Goal: Task Accomplishment & Management: Manage account settings

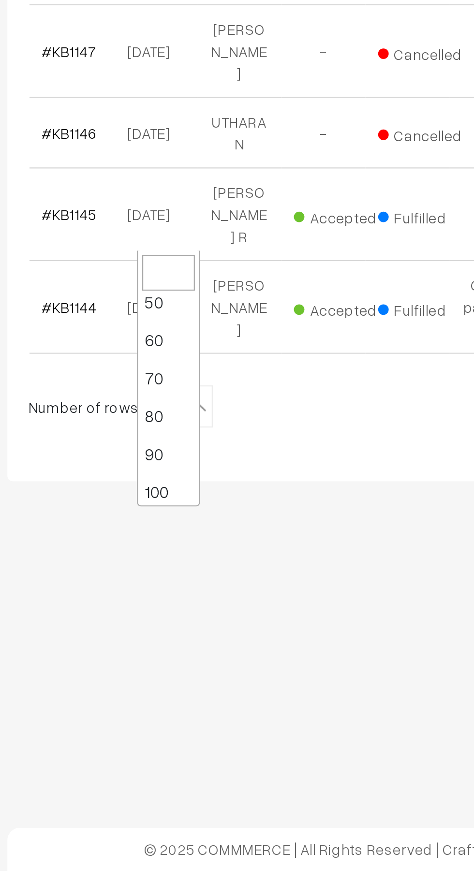
scroll to position [77, 0]
select select "100"
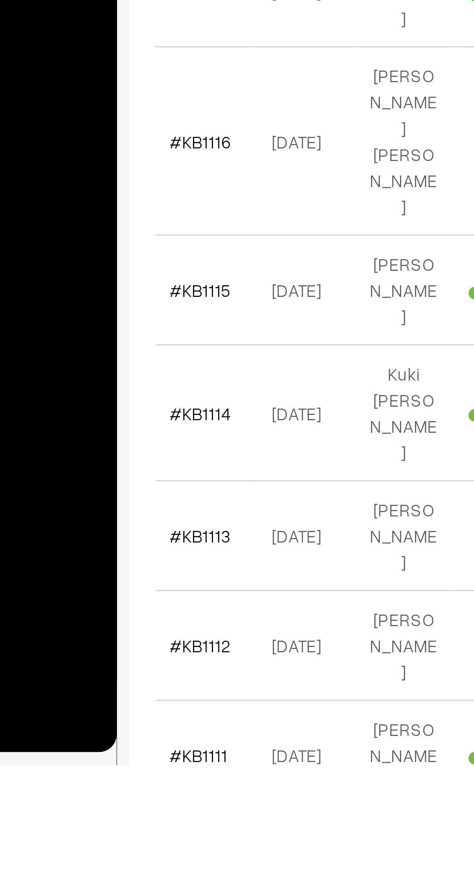
scroll to position [1244, 0]
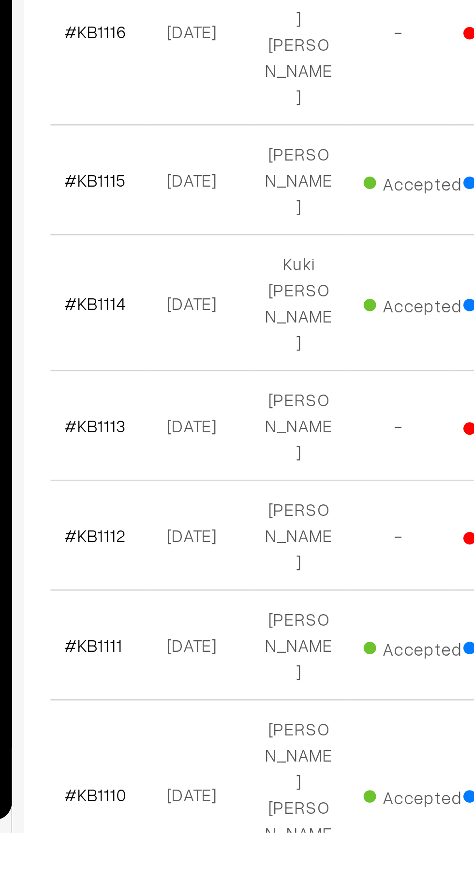
scroll to position [1361, 0]
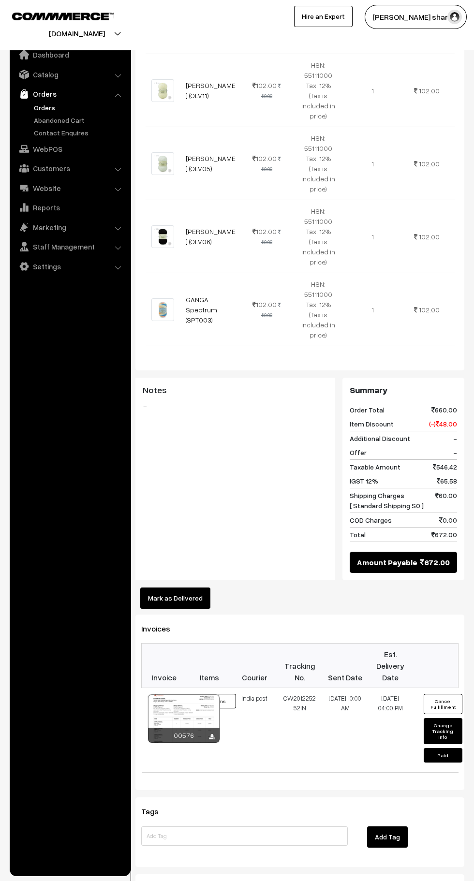
scroll to position [421, 0]
click at [181, 587] on button "Mark as Delivered" at bounding box center [175, 597] width 70 height 21
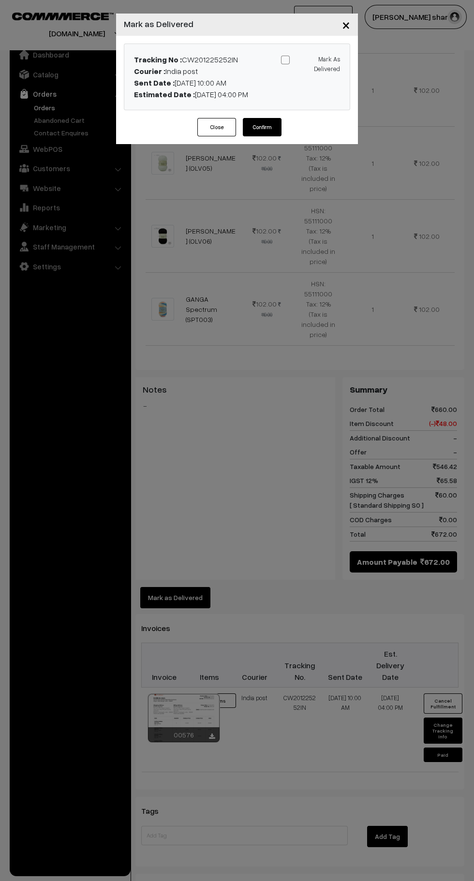
click at [285, 60] on span at bounding box center [285, 60] width 9 height 9
click at [306, 60] on input "Mark As Delivered" at bounding box center [309, 58] width 6 height 6
checkbox input "true"
click at [262, 127] on button "Confirm" at bounding box center [262, 127] width 39 height 18
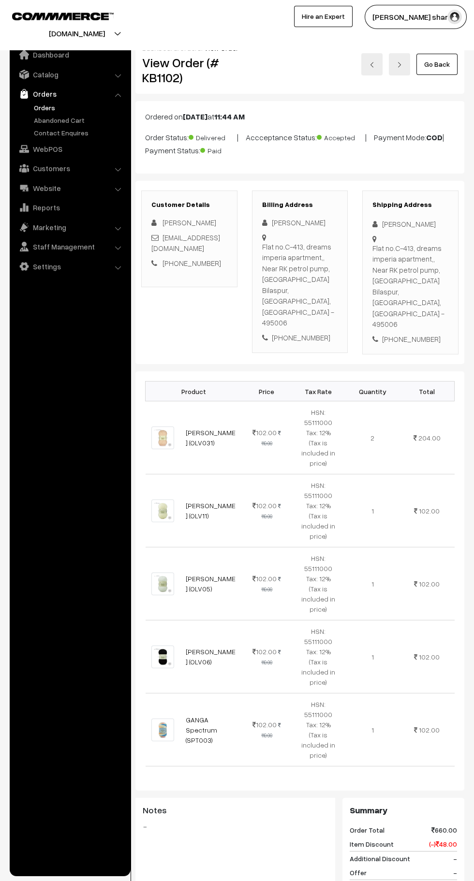
click at [444, 69] on link "Go Back" at bounding box center [436, 64] width 41 height 21
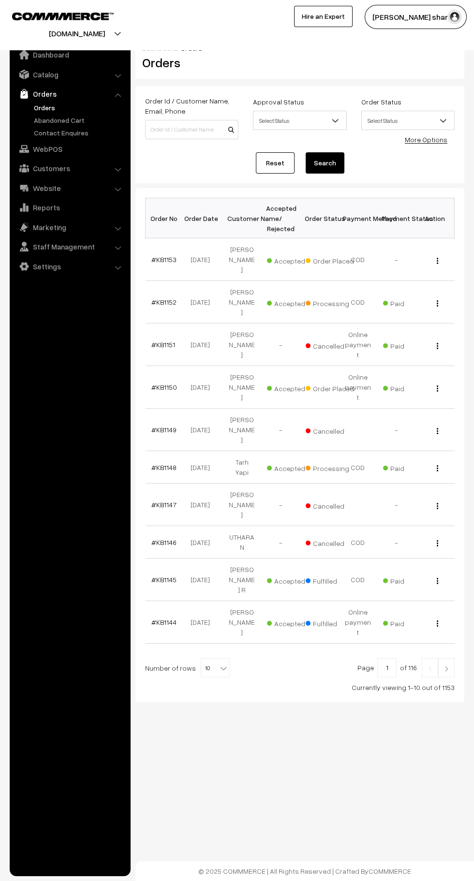
click at [222, 664] on b at bounding box center [224, 669] width 10 height 10
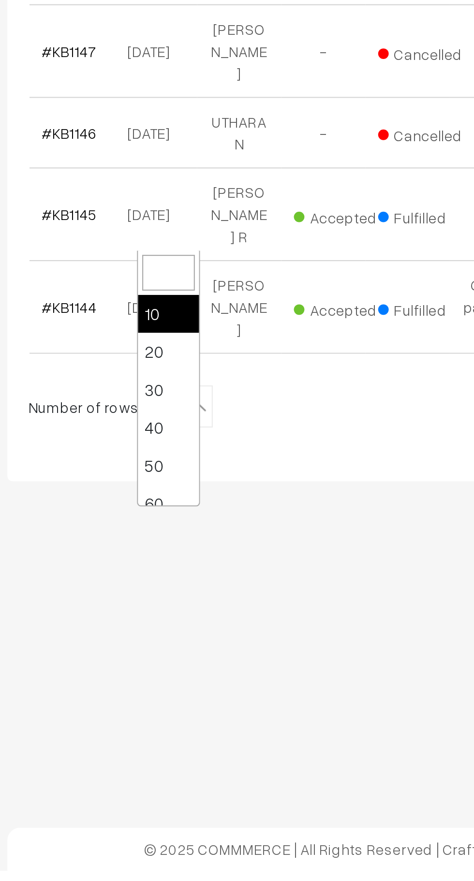
scroll to position [77, 0]
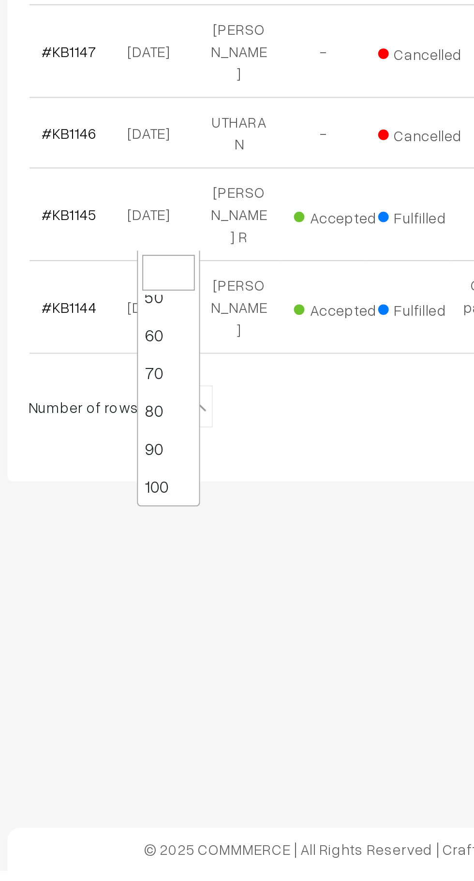
select select "100"
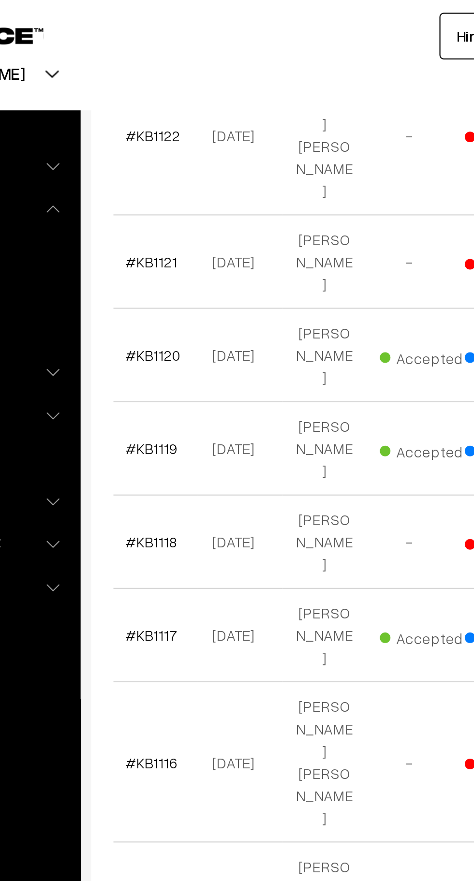
scroll to position [1530, 0]
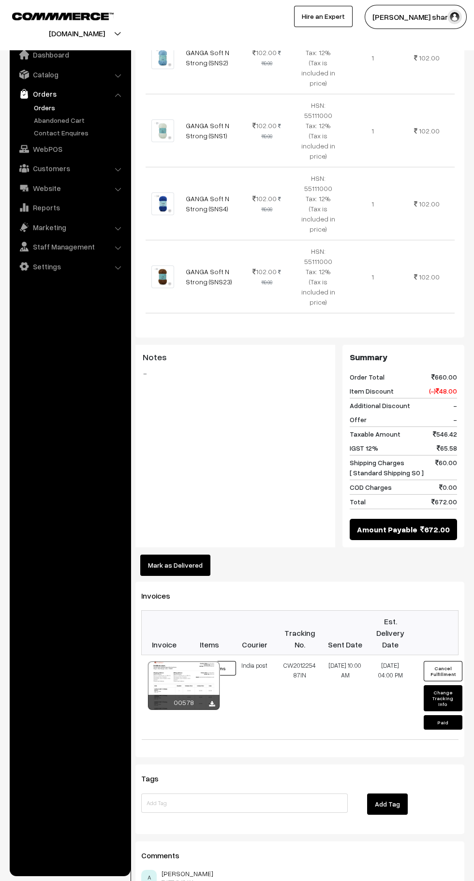
scroll to position [508, 0]
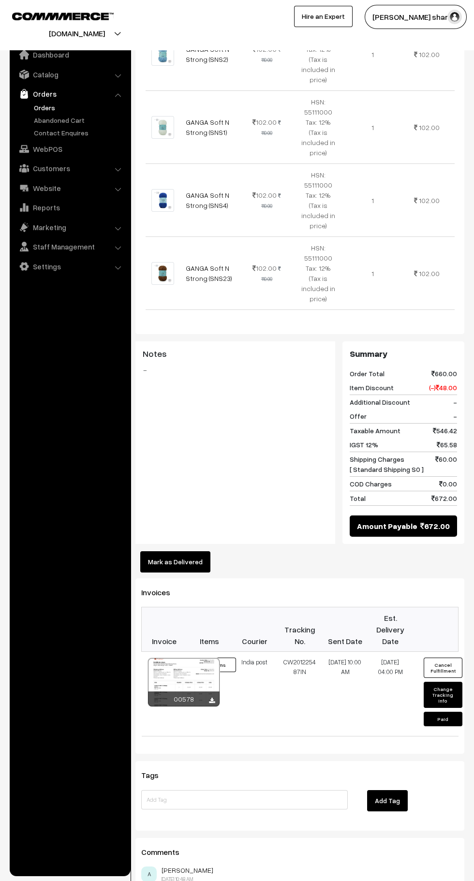
click at [199, 551] on button "Mark as Delivered" at bounding box center [175, 561] width 70 height 21
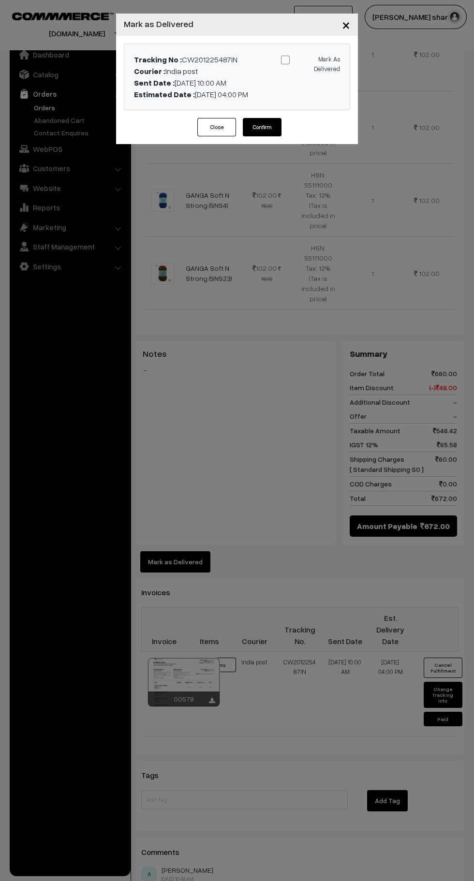
click at [285, 60] on span at bounding box center [285, 60] width 9 height 9
click at [306, 60] on input "Mark As Delivered" at bounding box center [309, 58] width 6 height 6
checkbox input "true"
click at [258, 132] on button "Confirm" at bounding box center [262, 127] width 39 height 18
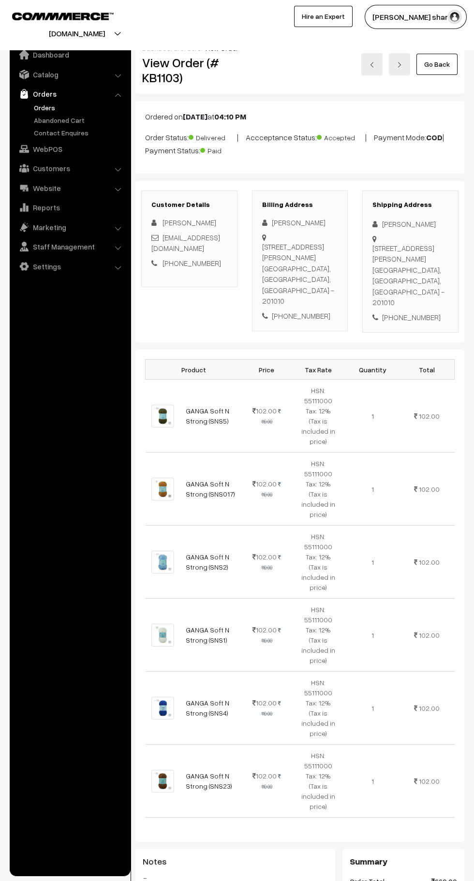
click at [448, 70] on link "Go Back" at bounding box center [436, 64] width 41 height 21
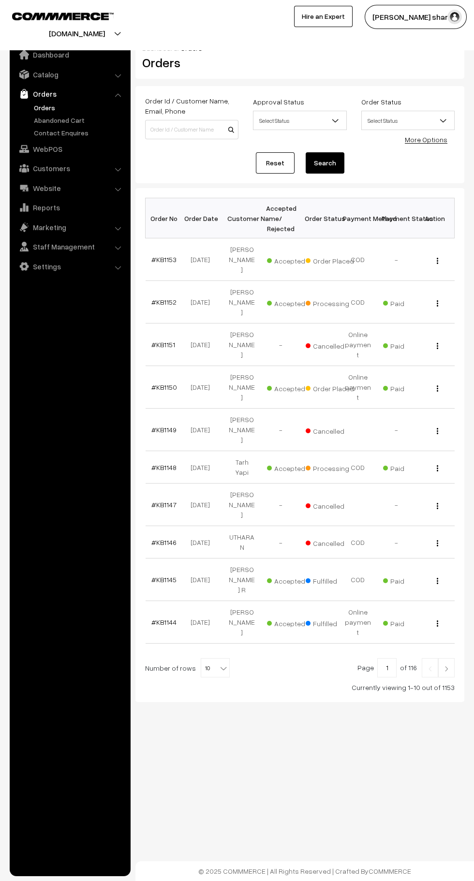
click at [219, 664] on b at bounding box center [224, 669] width 10 height 10
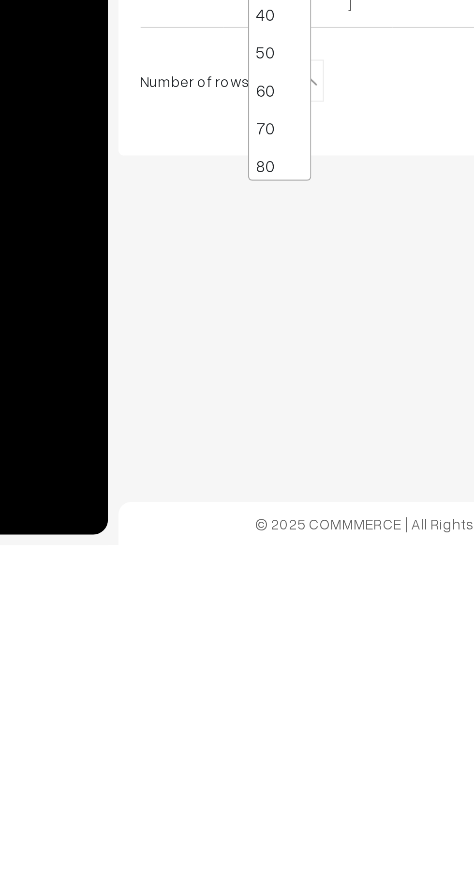
scroll to position [77, 0]
select select "100"
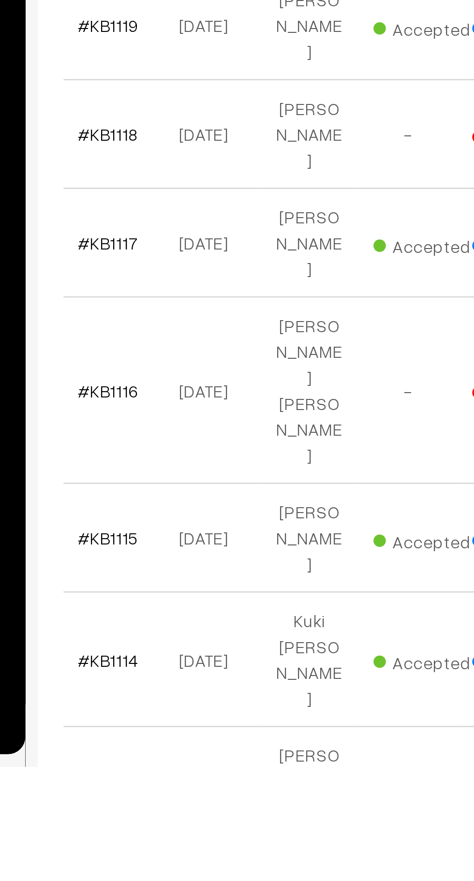
scroll to position [1149, 0]
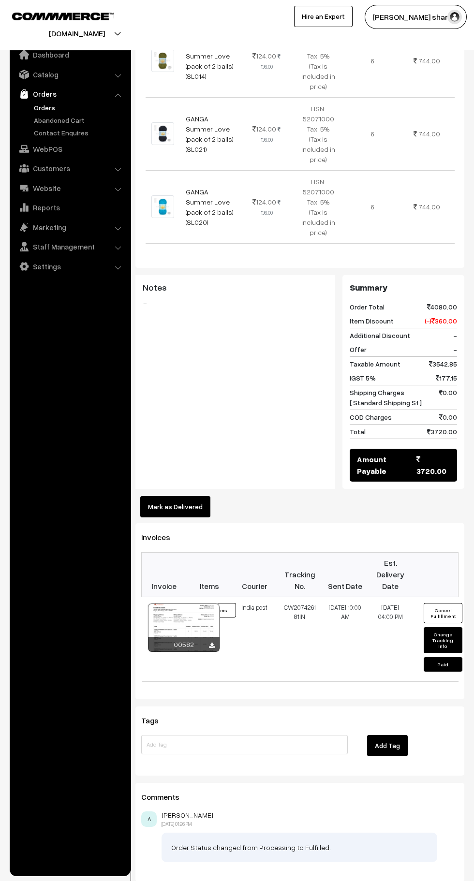
scroll to position [534, 0]
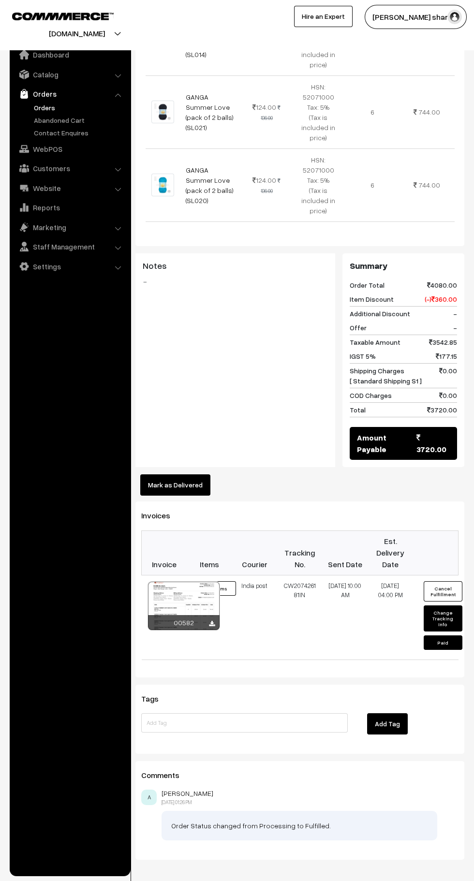
click at [182, 475] on button "Mark as Delivered" at bounding box center [175, 485] width 70 height 21
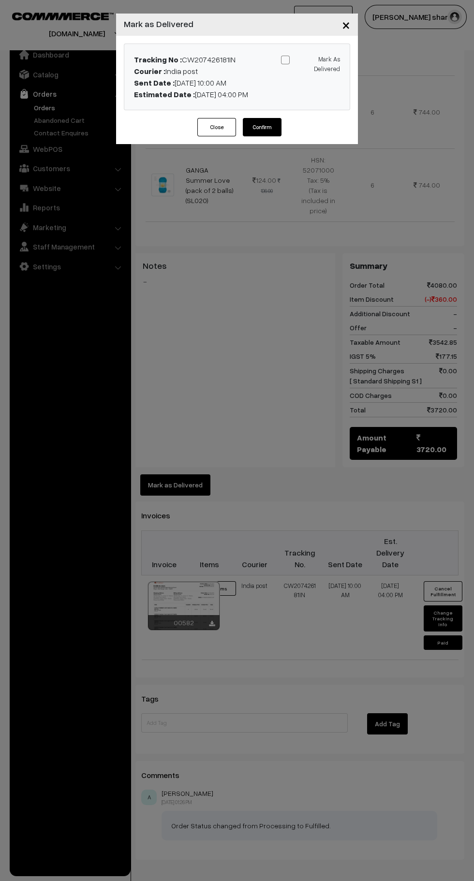
click at [289, 68] on label "Mark As Delivered" at bounding box center [310, 64] width 59 height 20
click at [306, 61] on input "Mark As Delivered" at bounding box center [309, 58] width 6 height 6
checkbox input "true"
click at [262, 133] on button "Confirm" at bounding box center [262, 127] width 39 height 18
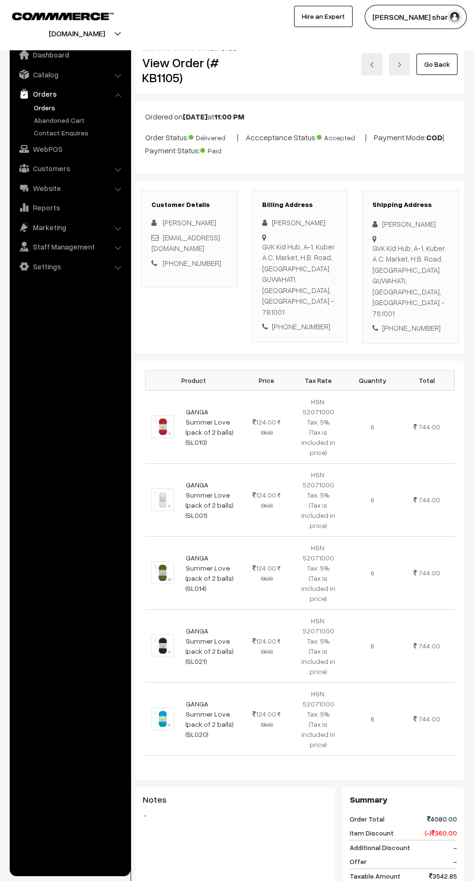
click at [439, 71] on link "Go Back" at bounding box center [436, 64] width 41 height 21
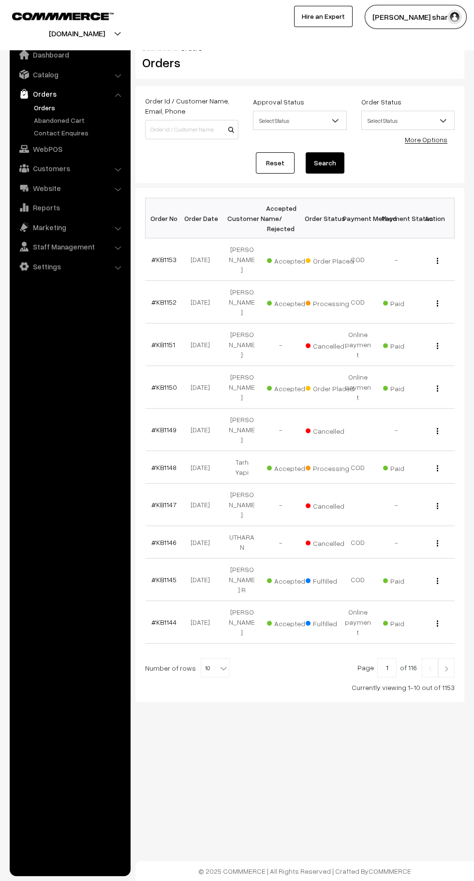
click at [214, 659] on span "10" at bounding box center [215, 668] width 28 height 19
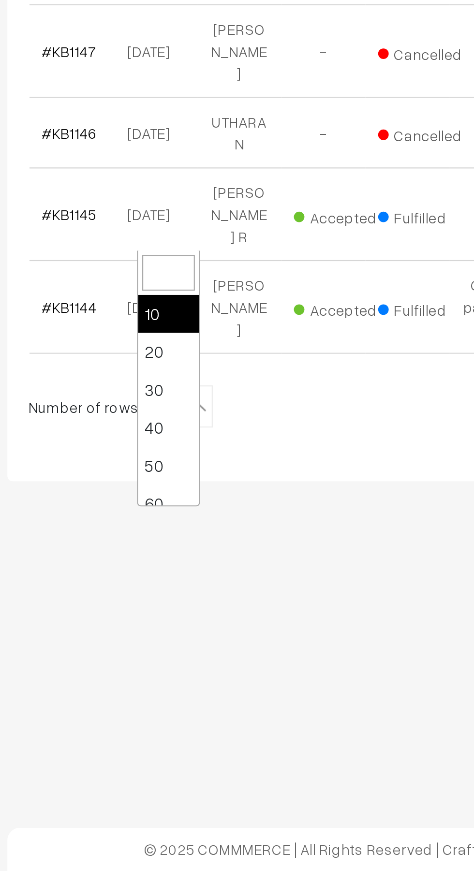
scroll to position [77, 0]
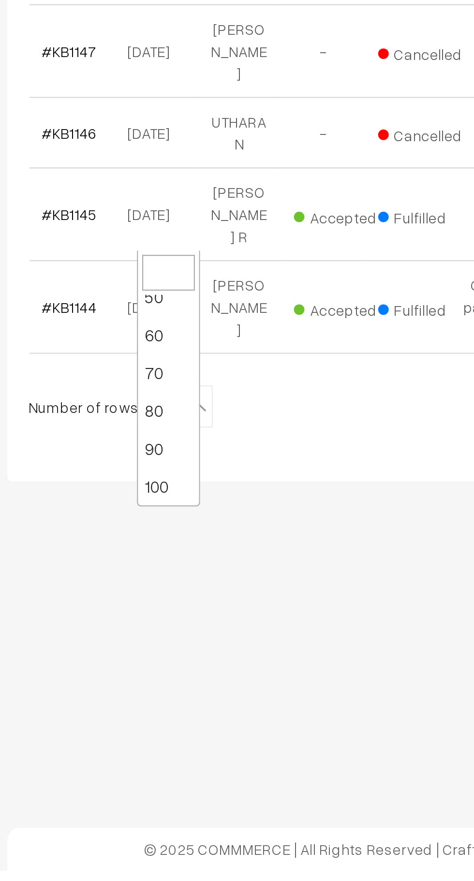
select select "100"
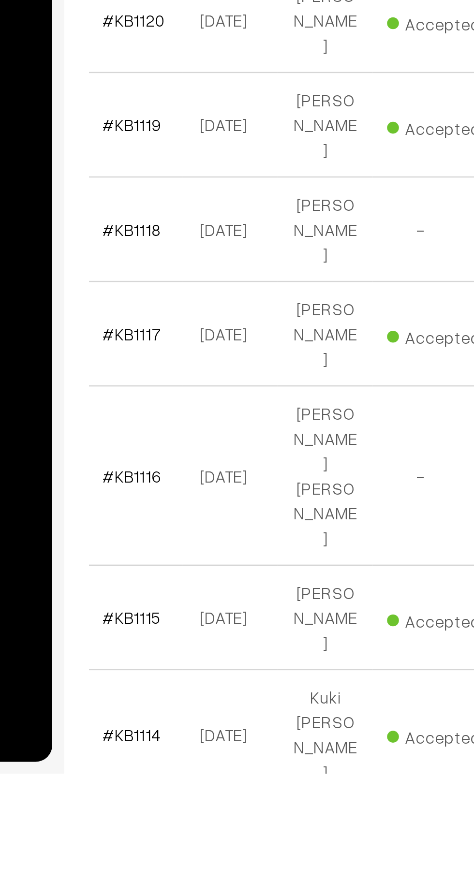
scroll to position [1124, 0]
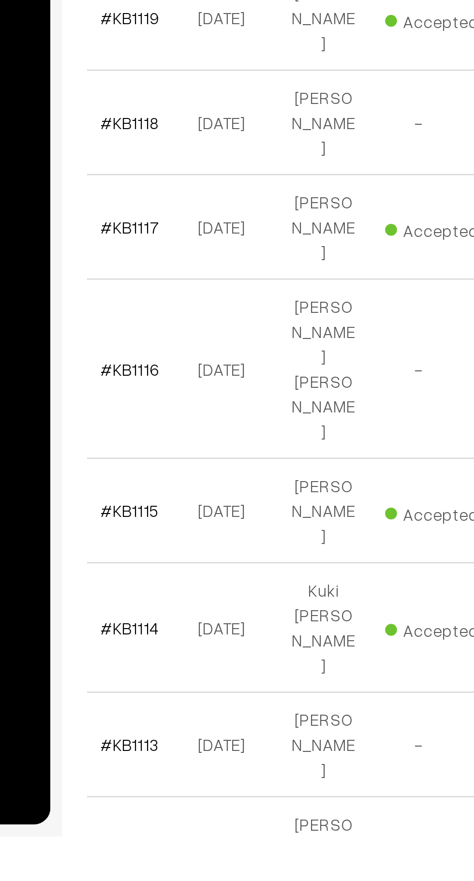
scroll to position [1241, 0]
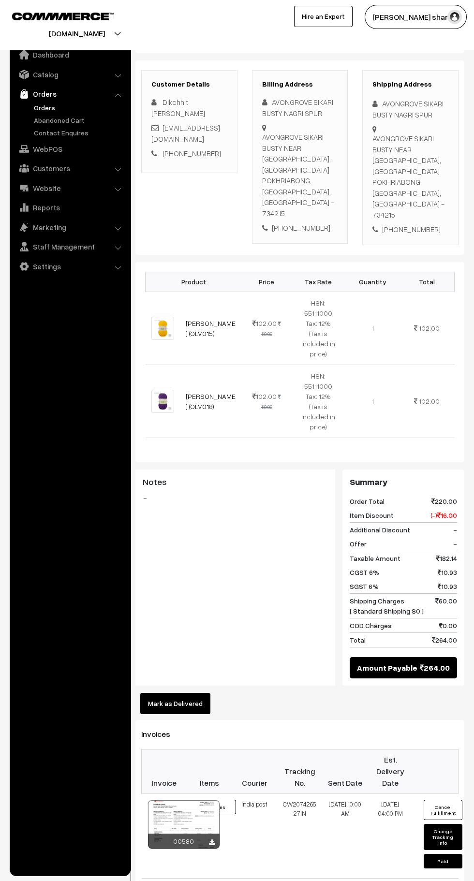
scroll to position [203, 0]
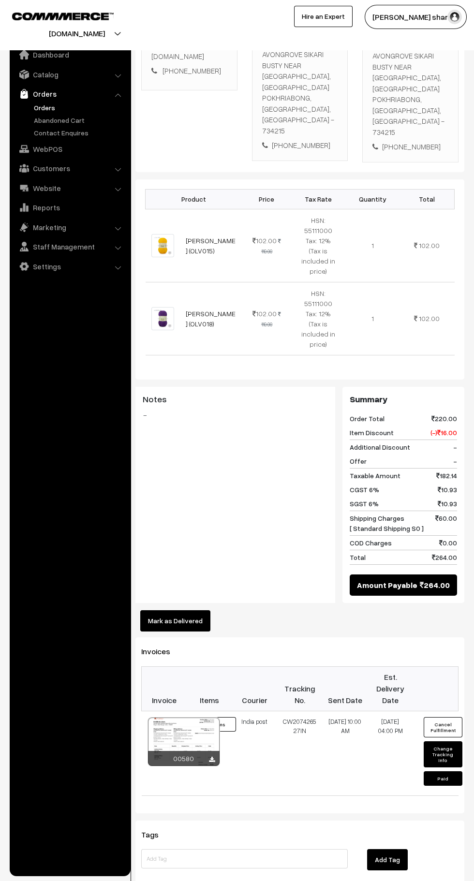
click at [190, 610] on button "Mark as Delivered" at bounding box center [175, 620] width 70 height 21
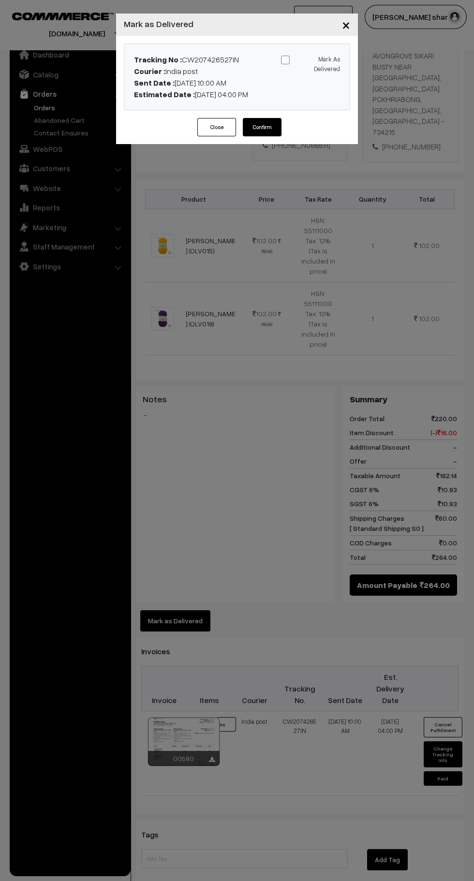
click at [307, 59] on input "Mark As Delivered" at bounding box center [309, 58] width 6 height 6
checkbox input "true"
click at [257, 131] on button "Confirm" at bounding box center [262, 127] width 39 height 18
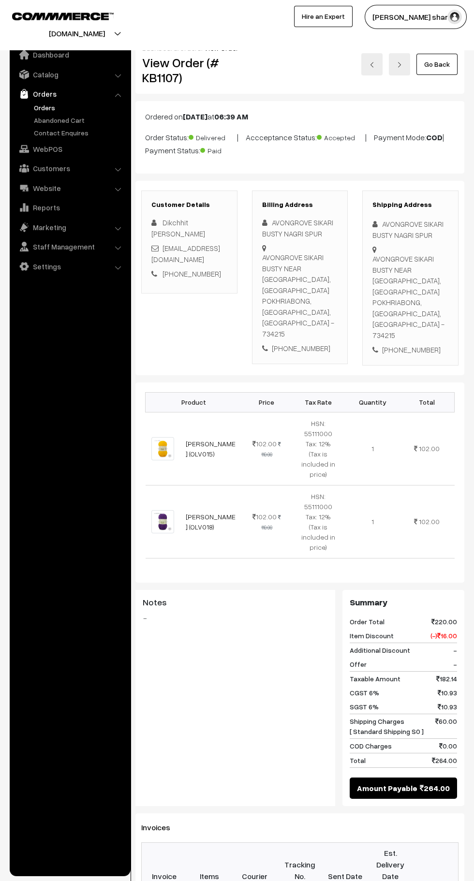
click at [437, 64] on link "Go Back" at bounding box center [436, 64] width 41 height 21
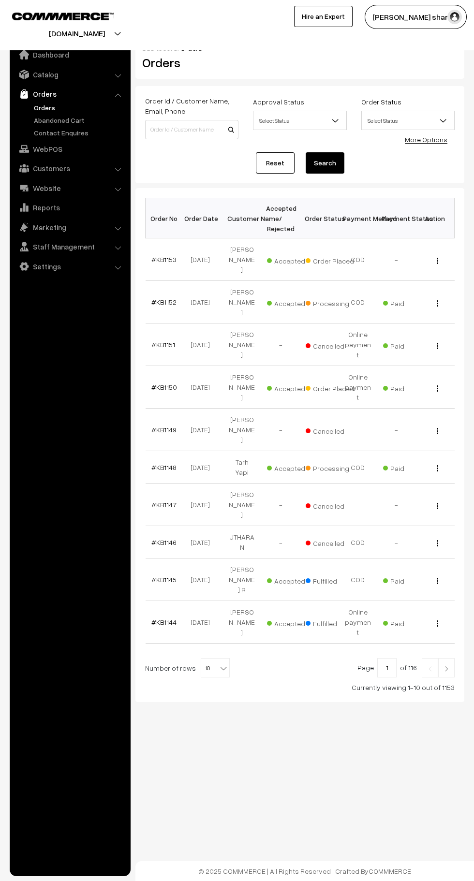
click at [219, 664] on b at bounding box center [224, 669] width 10 height 10
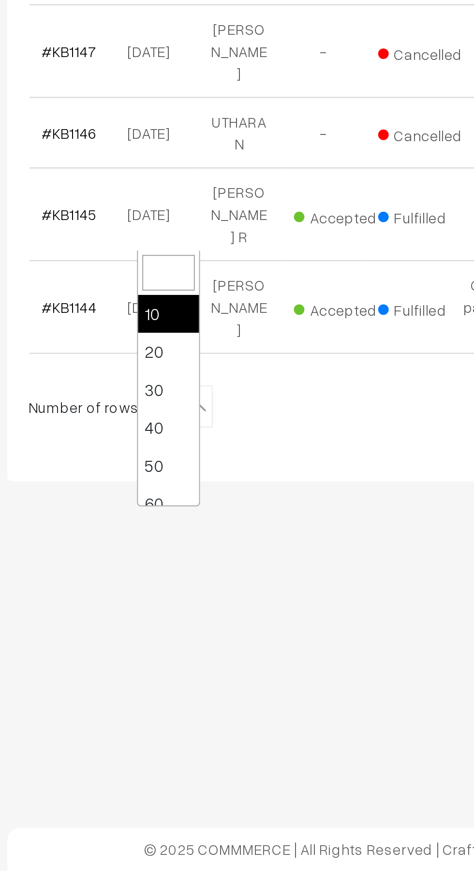
scroll to position [77, 0]
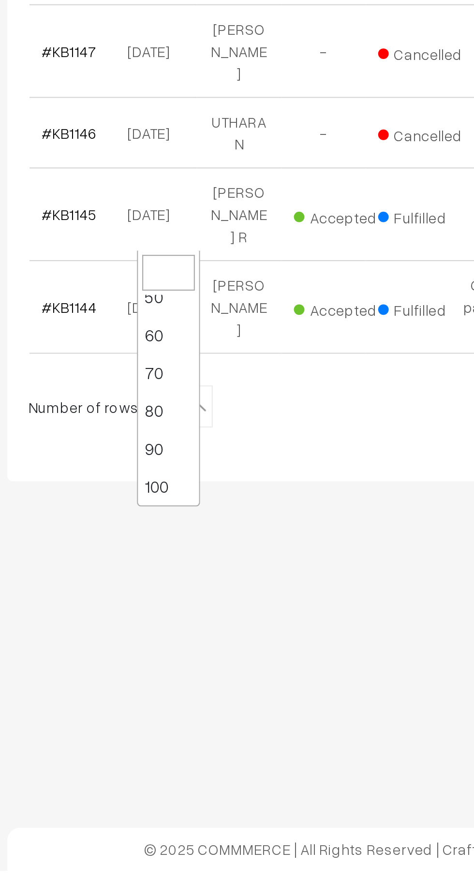
select select "100"
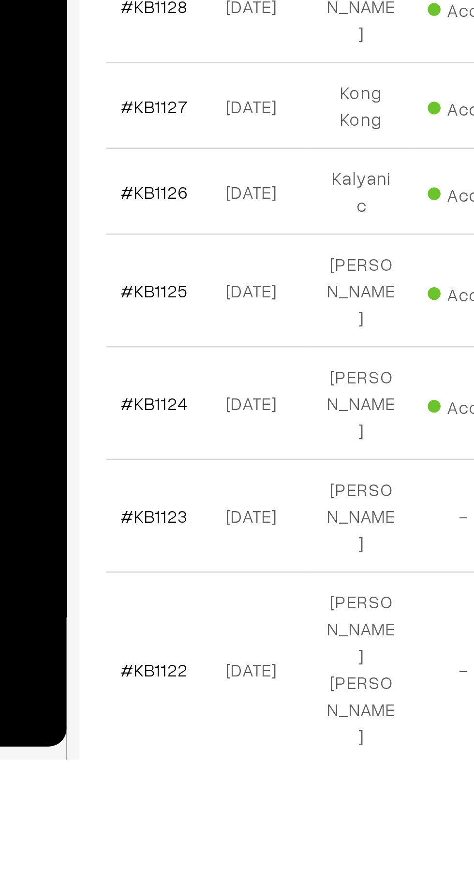
scroll to position [752, 0]
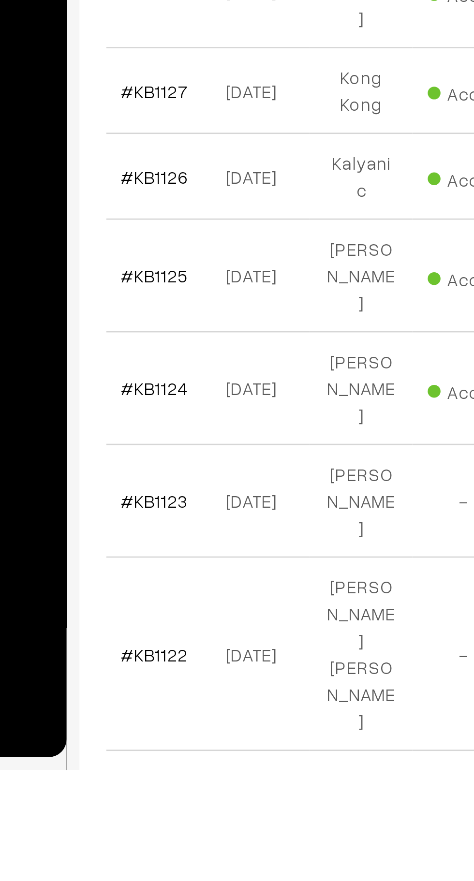
scroll to position [869, 0]
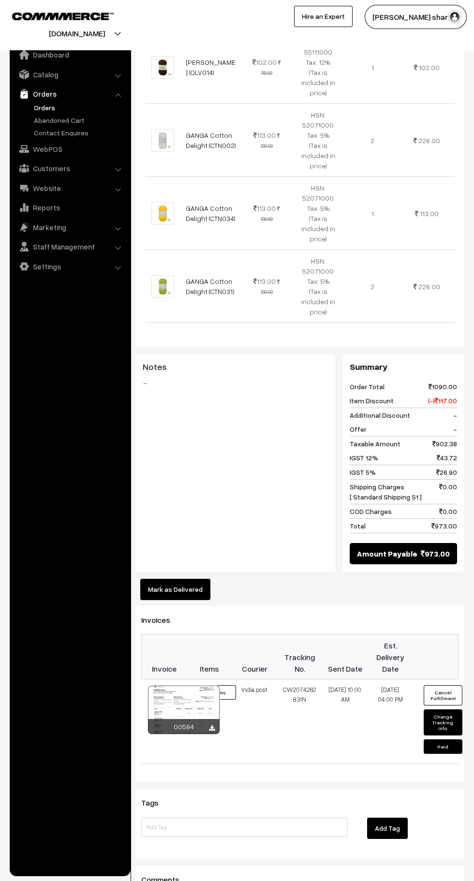
scroll to position [643, 0]
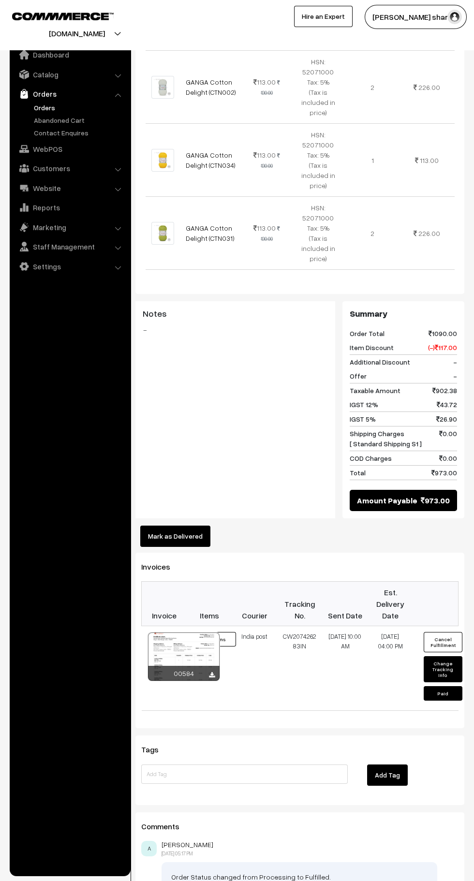
click at [190, 526] on button "Mark as Delivered" at bounding box center [175, 536] width 70 height 21
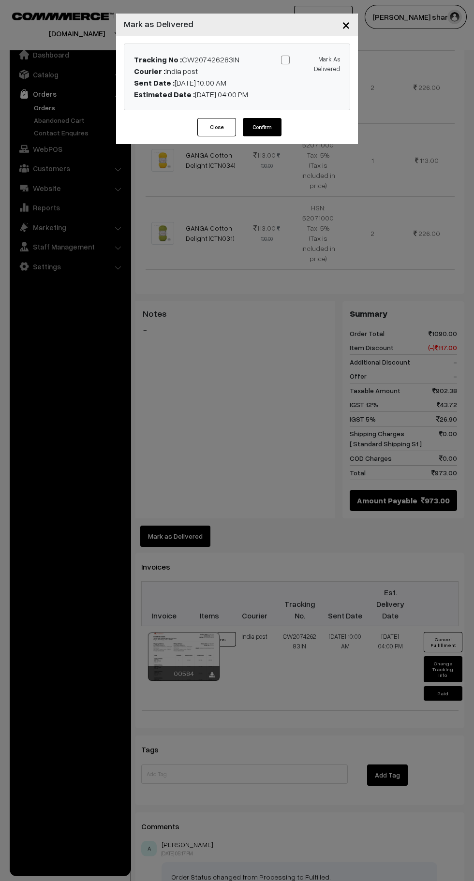
click at [285, 61] on span at bounding box center [285, 60] width 9 height 9
click at [306, 61] on input "Mark As Delivered" at bounding box center [309, 58] width 6 height 6
checkbox input "true"
click at [265, 134] on button "Confirm" at bounding box center [262, 127] width 39 height 18
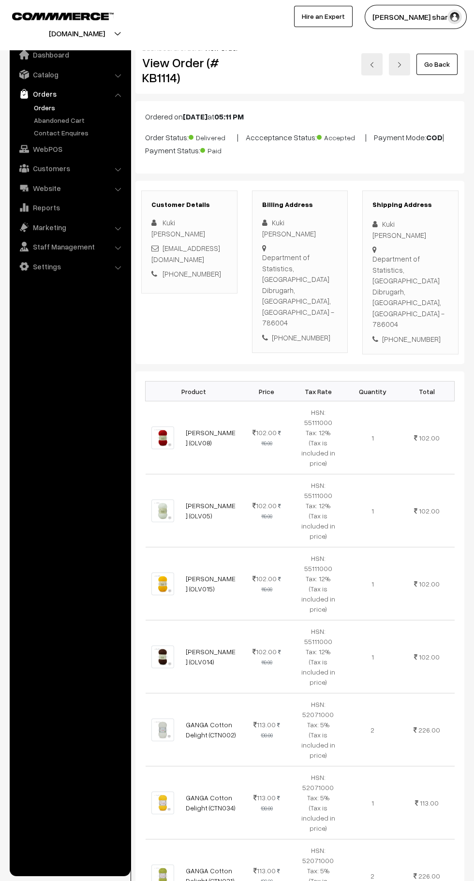
click at [445, 68] on link "Go Back" at bounding box center [436, 64] width 41 height 21
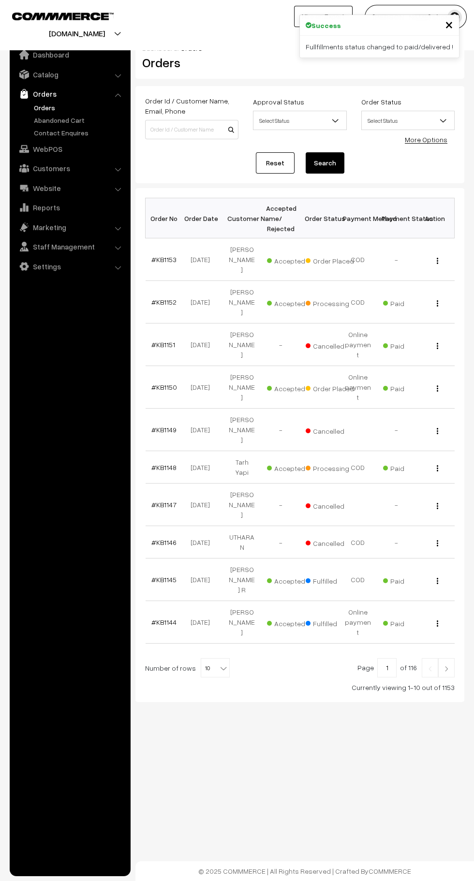
click at [219, 664] on b at bounding box center [224, 669] width 10 height 10
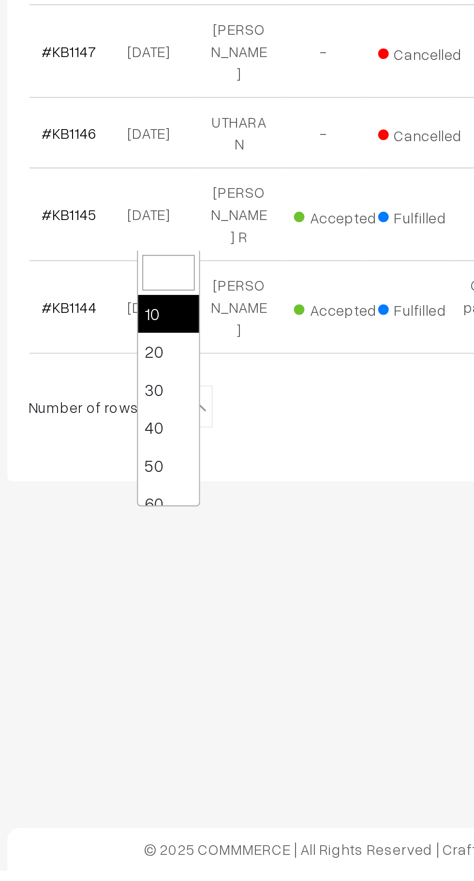
scroll to position [77, 0]
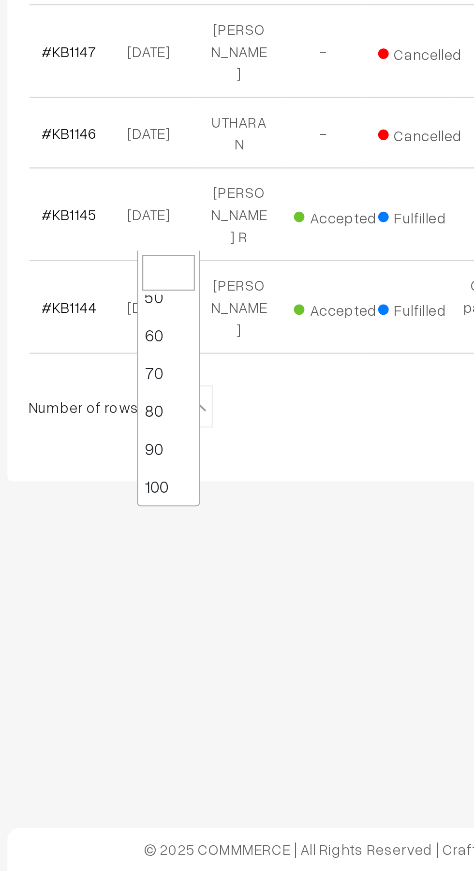
select select "100"
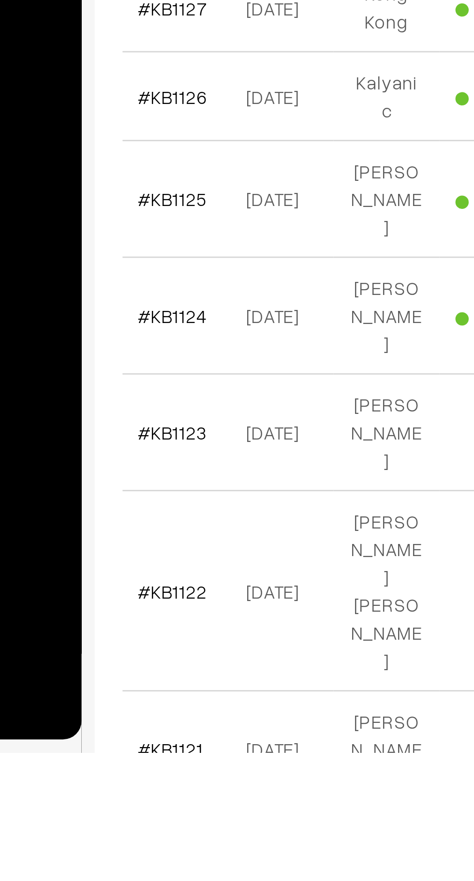
scroll to position [778, 0]
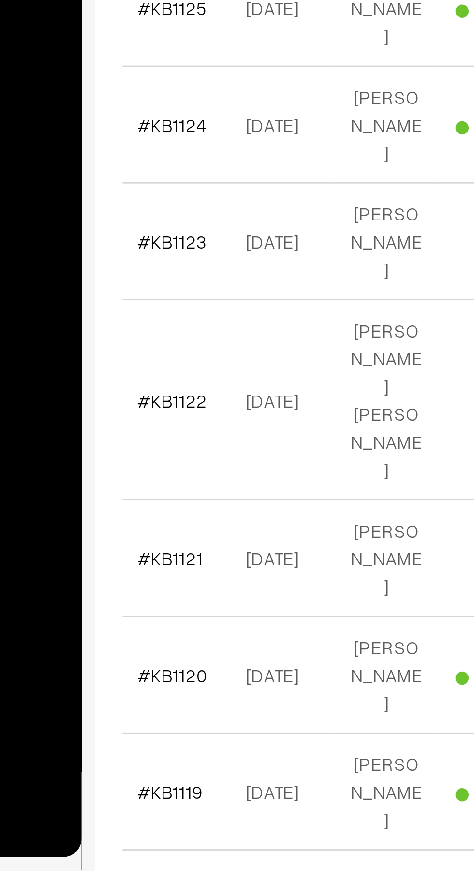
scroll to position [897, 0]
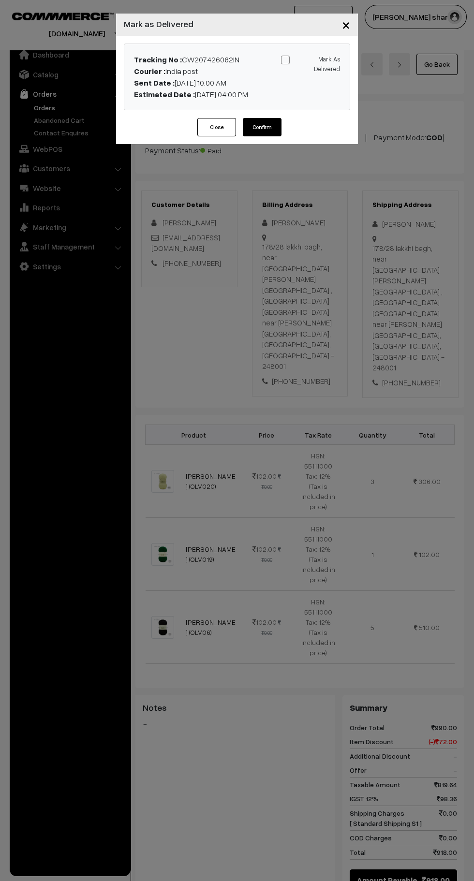
click at [283, 72] on label "Mark As Delivered" at bounding box center [310, 64] width 59 height 20
click at [306, 61] on input "Mark As Delivered" at bounding box center [309, 58] width 6 height 6
checkbox input "true"
click at [273, 135] on button "Confirm" at bounding box center [262, 127] width 39 height 18
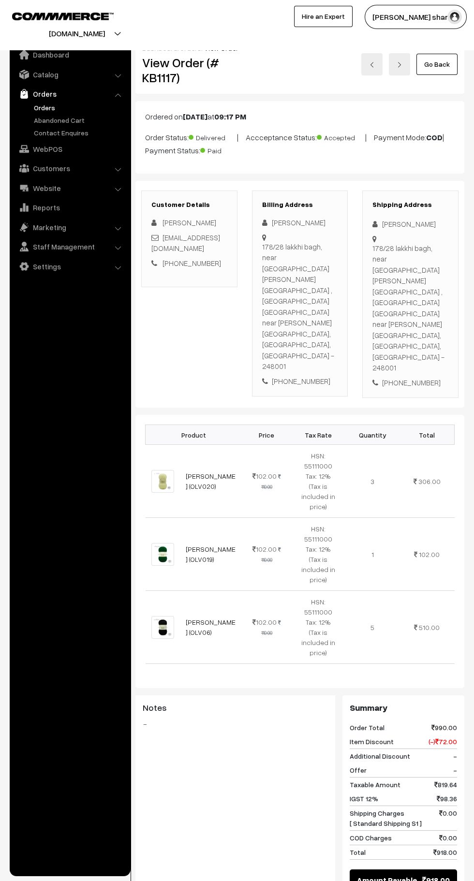
click at [445, 69] on link "Go Back" at bounding box center [436, 64] width 41 height 21
